Goal: Find contact information: Find contact information

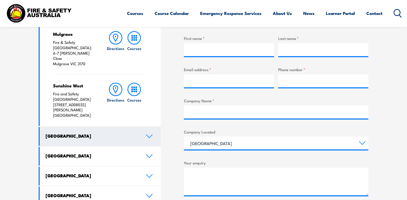
scroll to position [231, 0]
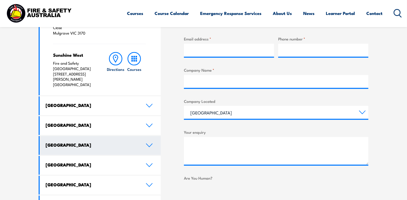
click at [151, 143] on icon at bounding box center [149, 145] width 7 height 4
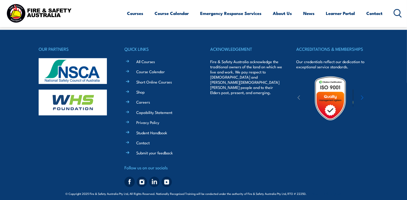
scroll to position [445, 0]
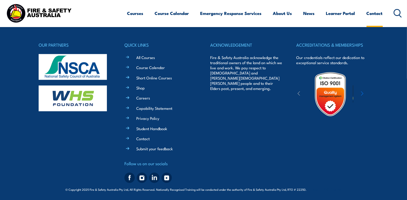
click at [379, 13] on link "Contact" at bounding box center [374, 13] width 16 height 14
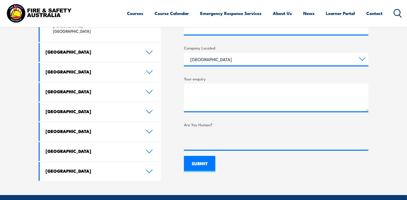
scroll to position [412, 0]
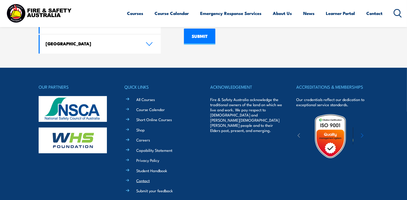
click at [143, 178] on link "Contact" at bounding box center [142, 180] width 13 height 5
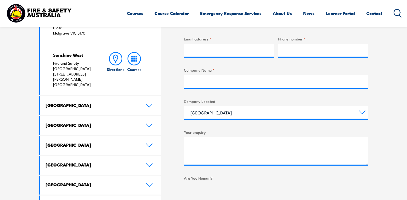
scroll to position [231, 0]
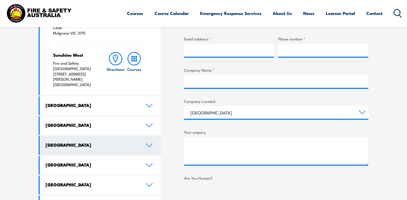
click at [151, 143] on icon at bounding box center [149, 145] width 7 height 4
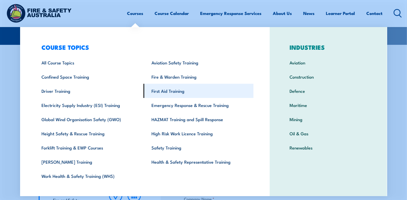
scroll to position [0, 0]
